Goal: Information Seeking & Learning: Check status

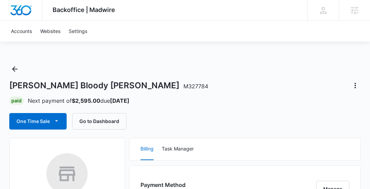
click at [209, 106] on div "Smiley's Bloody Mary M327784 Paid Next payment of $2,595.00 due Oct 16 One Time…" at bounding box center [185, 97] width 352 height 66
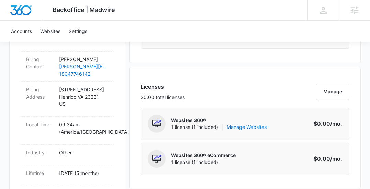
scroll to position [257, 0]
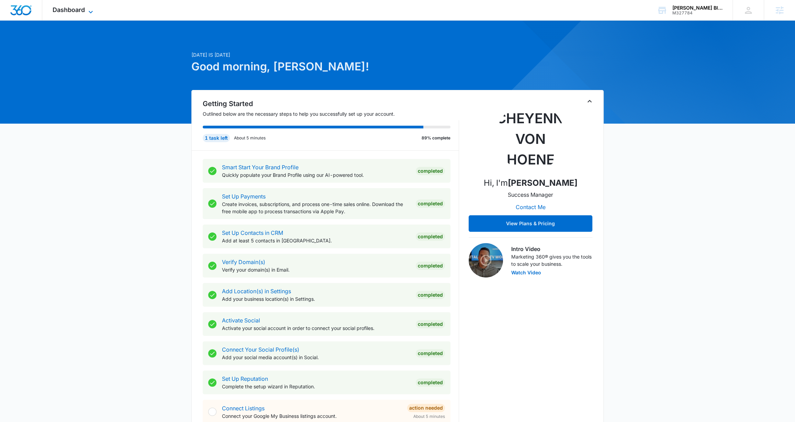
click at [88, 12] on icon at bounding box center [91, 12] width 8 height 8
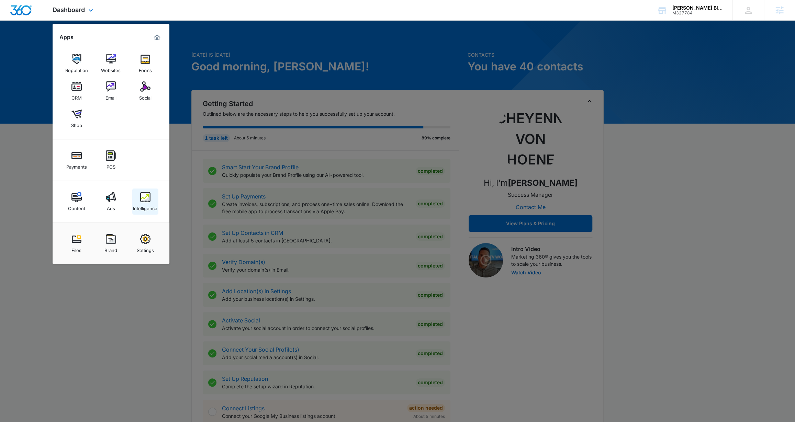
click at [145, 171] on img at bounding box center [145, 197] width 10 height 10
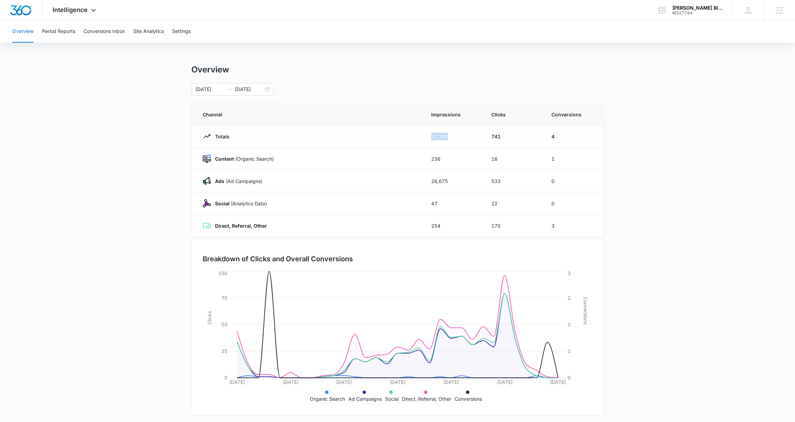
drag, startPoint x: 432, startPoint y: 135, endPoint x: 460, endPoint y: 136, distance: 28.2
click at [341, 136] on td "27,212" at bounding box center [453, 136] width 60 height 22
click at [96, 11] on icon at bounding box center [93, 12] width 8 height 8
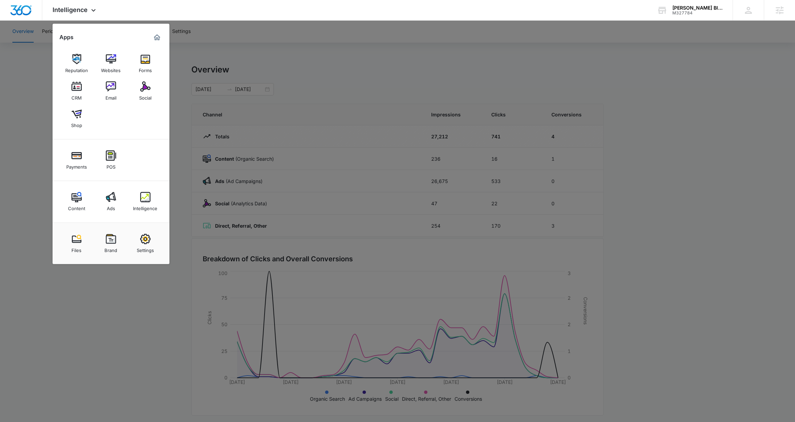
click at [39, 65] on div at bounding box center [397, 211] width 795 height 422
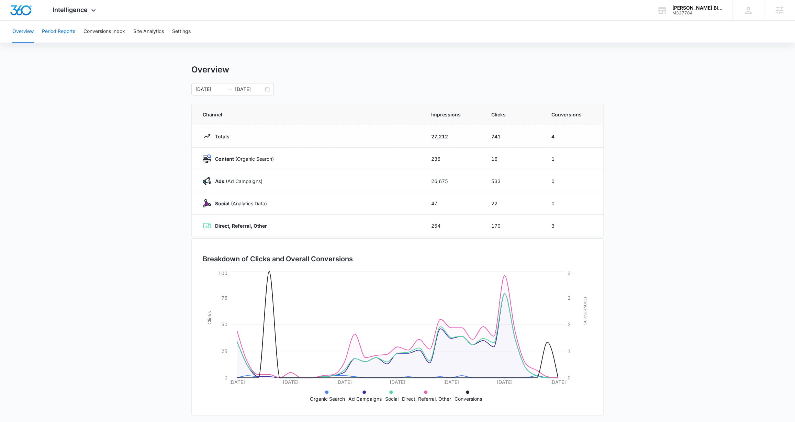
click at [54, 33] on button "Period Reports" at bounding box center [58, 32] width 33 height 22
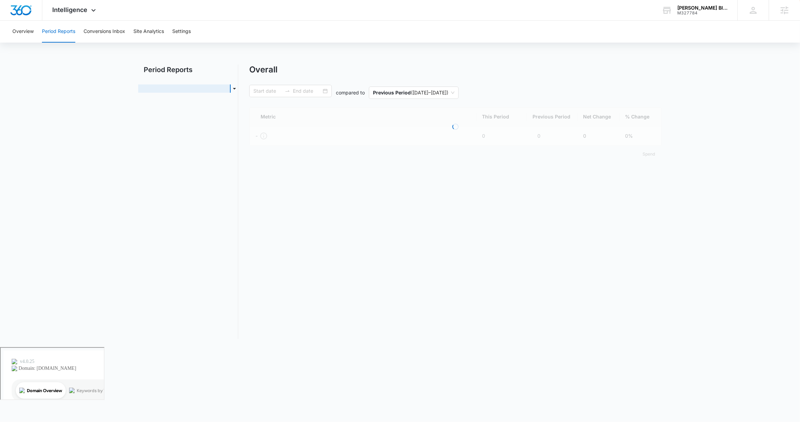
type input "09/06/2025"
type input "10/06/2025"
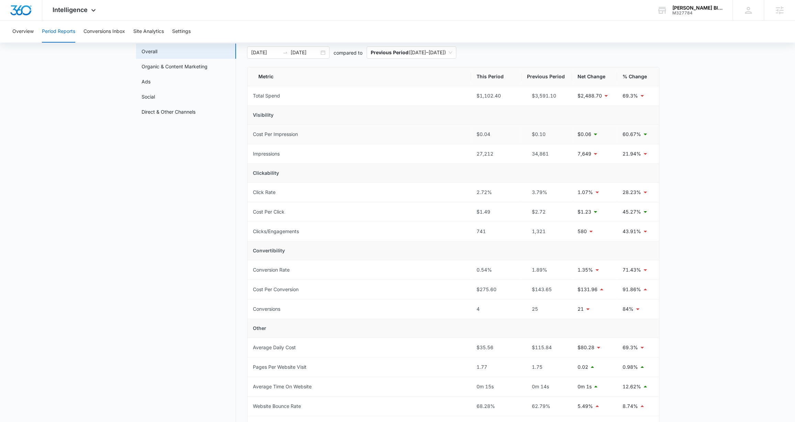
scroll to position [38, 0]
drag, startPoint x: 474, startPoint y: 188, endPoint x: 494, endPoint y: 190, distance: 19.6
click at [341, 171] on td "2.72%" at bounding box center [496, 191] width 51 height 20
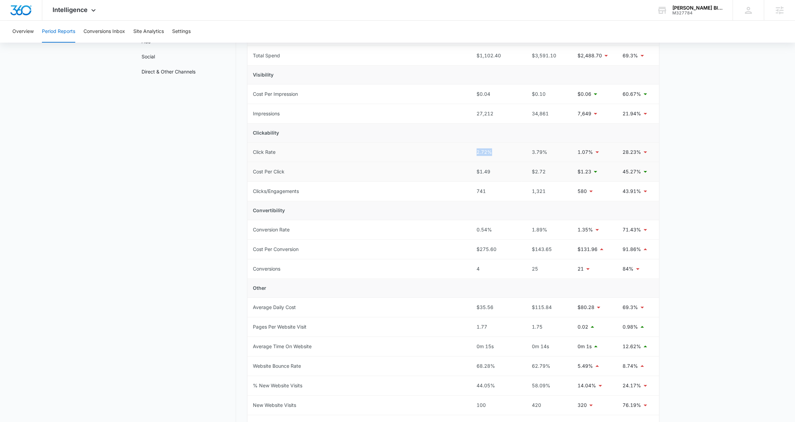
scroll to position [82, 0]
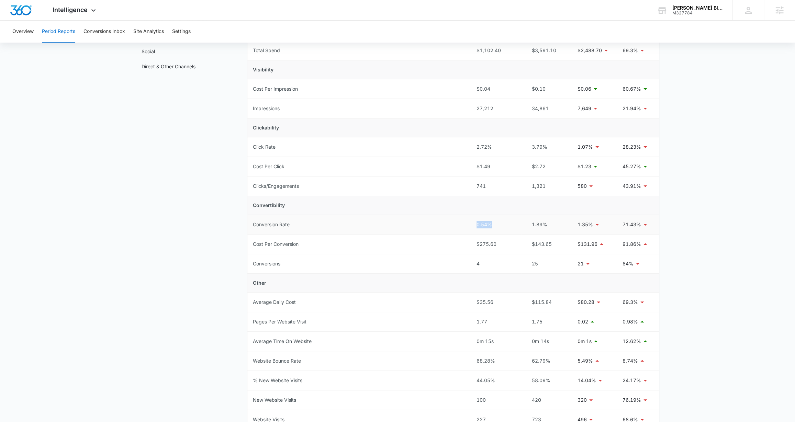
drag, startPoint x: 465, startPoint y: 227, endPoint x: 495, endPoint y: 230, distance: 30.0
click at [341, 171] on tr "Conversion Rate 0.54% 1.89% 1.35% 71.43%" at bounding box center [453, 225] width 412 height 20
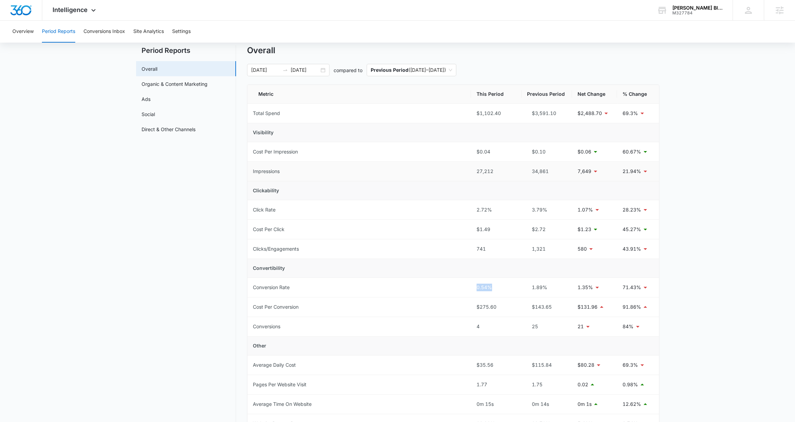
scroll to position [25, 0]
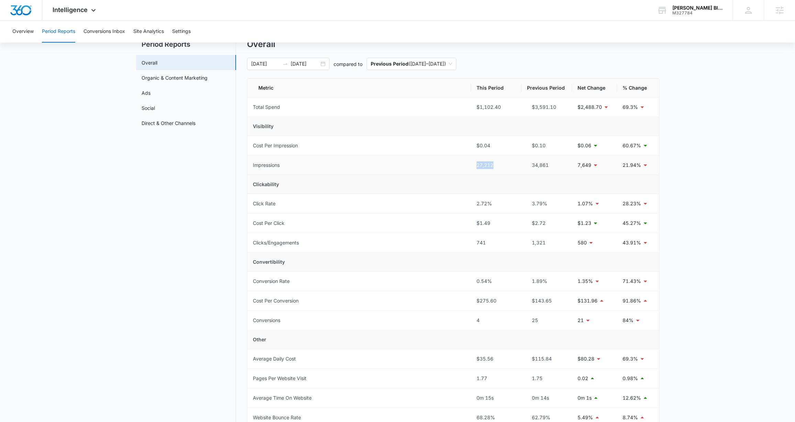
drag, startPoint x: 464, startPoint y: 170, endPoint x: 514, endPoint y: 169, distance: 50.2
click at [341, 169] on tr "Impressions 27,212 34,861 7,649 21.94%" at bounding box center [453, 166] width 412 height 20
drag, startPoint x: 497, startPoint y: 206, endPoint x: 470, endPoint y: 202, distance: 27.4
click at [341, 171] on tr "Click Rate 2.72% 3.79% 1.07% 28.23%" at bounding box center [453, 204] width 412 height 20
drag, startPoint x: 475, startPoint y: 276, endPoint x: 499, endPoint y: 283, distance: 25.1
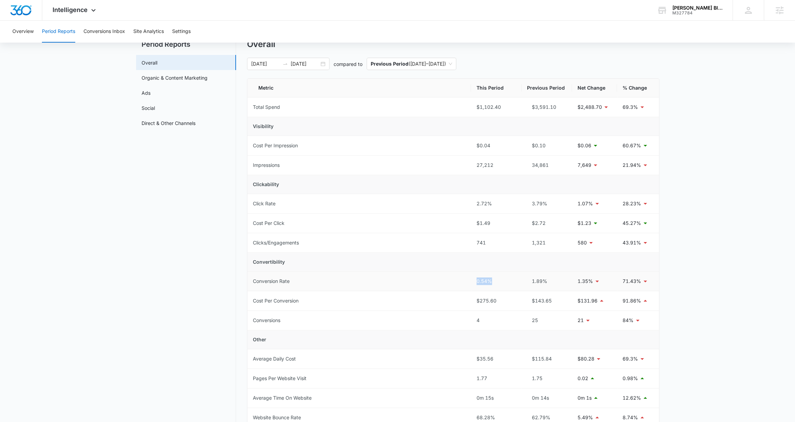
click at [341, 171] on td "0.54%" at bounding box center [496, 282] width 51 height 20
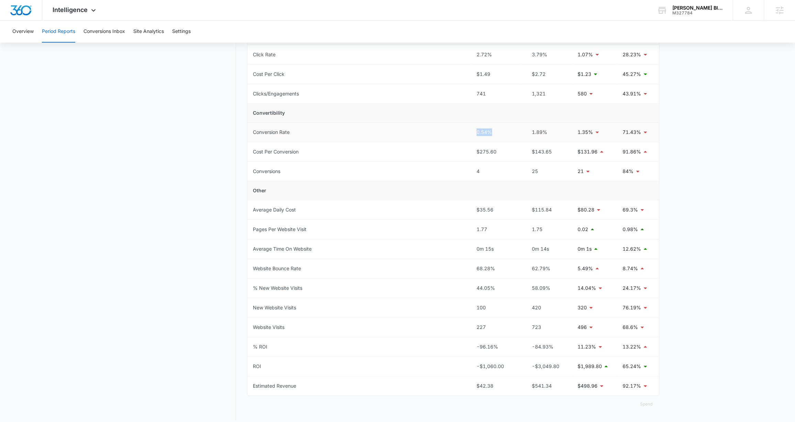
scroll to position [180, 0]
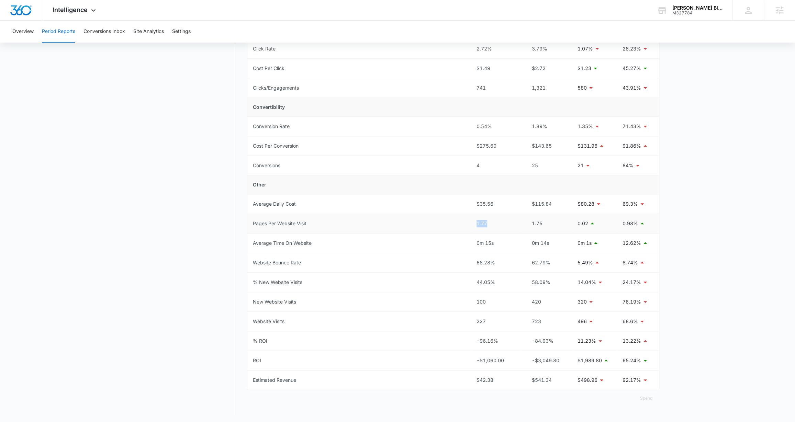
drag, startPoint x: 473, startPoint y: 223, endPoint x: 503, endPoint y: 224, distance: 30.9
click at [341, 171] on td "1.77" at bounding box center [496, 224] width 51 height 20
drag, startPoint x: 471, startPoint y: 240, endPoint x: 510, endPoint y: 248, distance: 40.1
click at [341, 171] on td "0m 15s" at bounding box center [496, 244] width 51 height 20
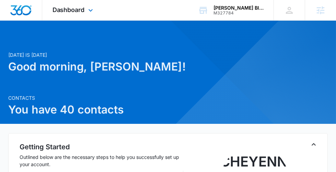
click at [95, 12] on div "Dashboard Apps Reputation Websites Forms CRM Email Social Shop Payments POS Con…" at bounding box center [73, 10] width 63 height 20
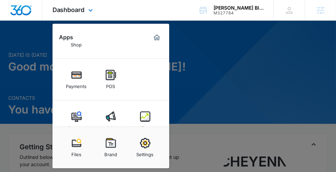
scroll to position [96, 0]
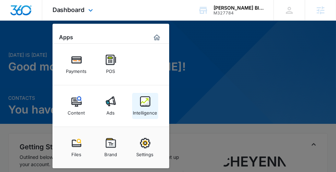
click at [156, 110] on div "Intelligence" at bounding box center [145, 111] width 24 height 9
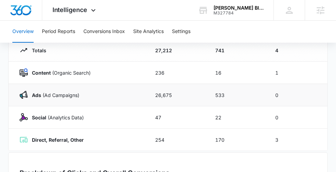
scroll to position [88, 0]
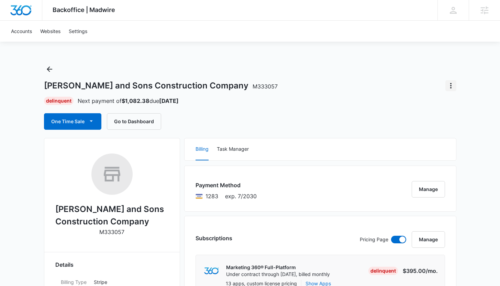
click at [452, 85] on icon "Actions" at bounding box center [451, 85] width 8 height 8
click at [422, 109] on button "Close Account" at bounding box center [427, 105] width 57 height 10
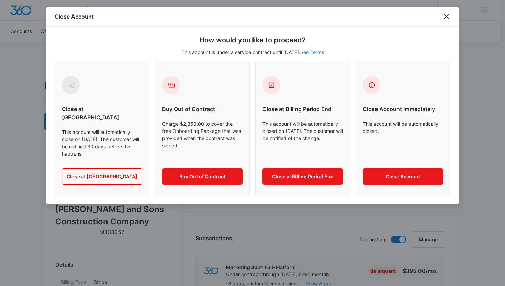
click at [442, 21] on div "Close Account" at bounding box center [252, 17] width 412 height 20
click at [447, 17] on icon "close" at bounding box center [446, 16] width 8 height 8
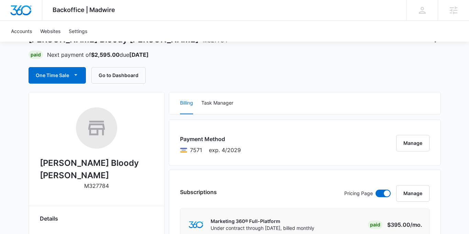
scroll to position [46, 0]
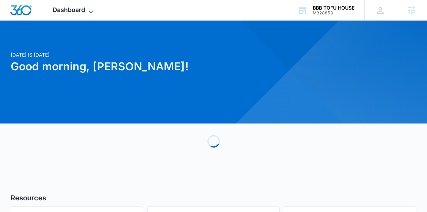
click at [84, 8] on span "Dashboard" at bounding box center [69, 9] width 32 height 7
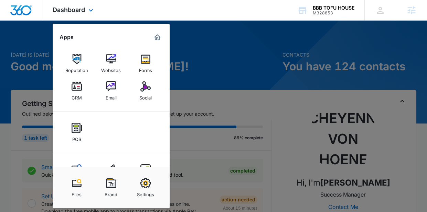
scroll to position [28, 0]
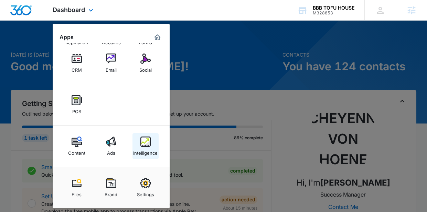
click at [142, 146] on img at bounding box center [145, 142] width 10 height 10
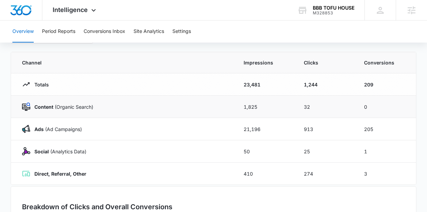
scroll to position [53, 0]
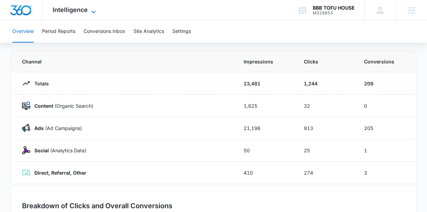
click at [93, 9] on icon at bounding box center [93, 12] width 8 height 8
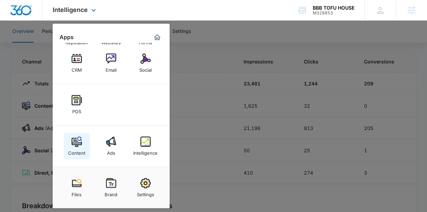
click at [85, 154] on div "Content" at bounding box center [76, 151] width 17 height 9
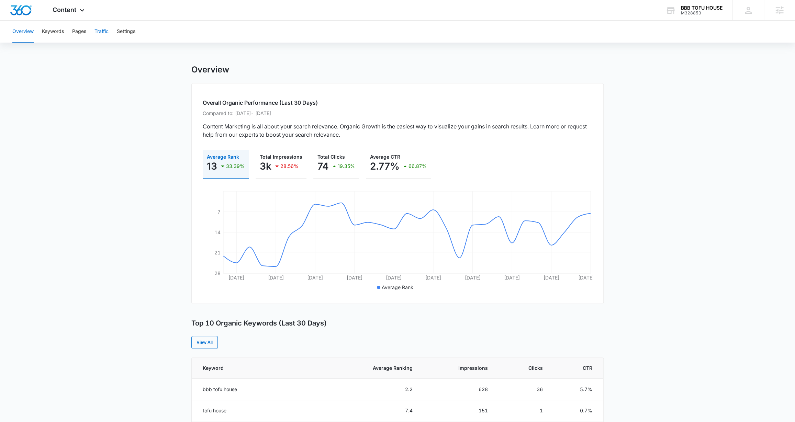
click at [105, 37] on button "Traffic" at bounding box center [102, 32] width 14 height 22
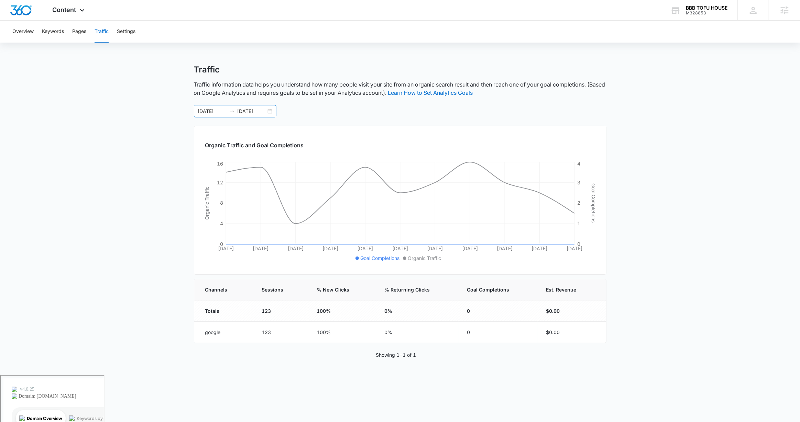
click at [270, 110] on div "[DATE] [DATE]" at bounding box center [235, 111] width 82 height 12
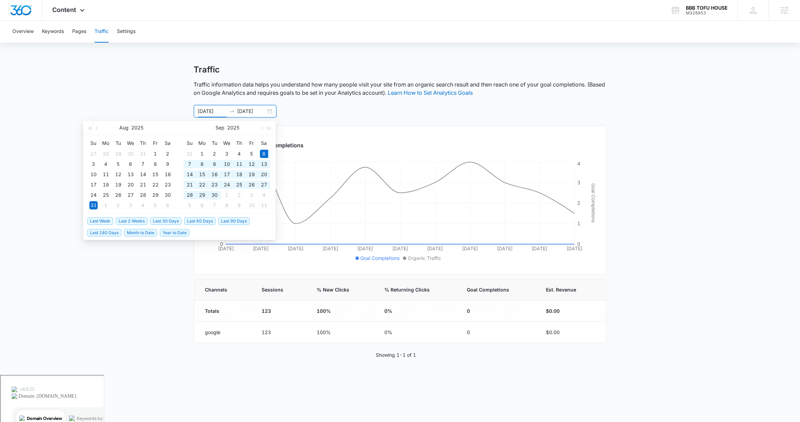
click at [169, 212] on span "Last 30 Days" at bounding box center [165, 222] width 31 height 8
type input "[DATE]"
